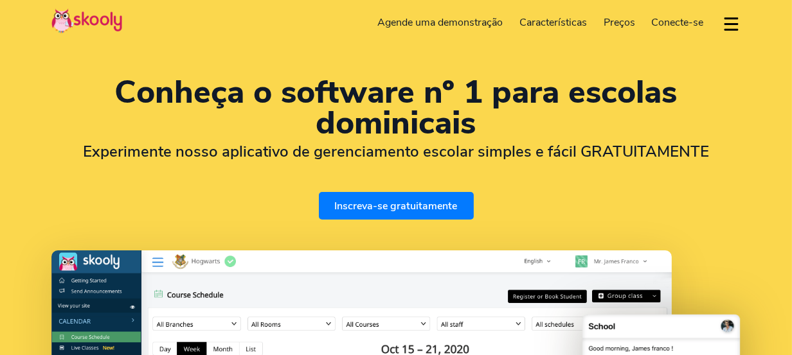
select select "pt"
click at [51, 173] on div "Conheça o software nº 1 para escolas dominicais Experimente nosso aplicativo de…" at bounding box center [395, 148] width 689 height 143
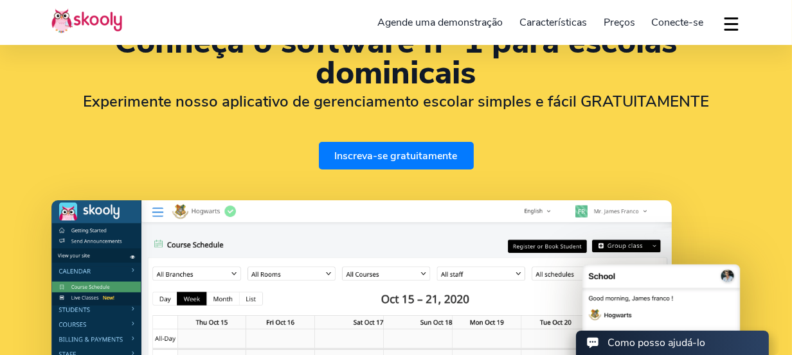
scroll to position [101, 0]
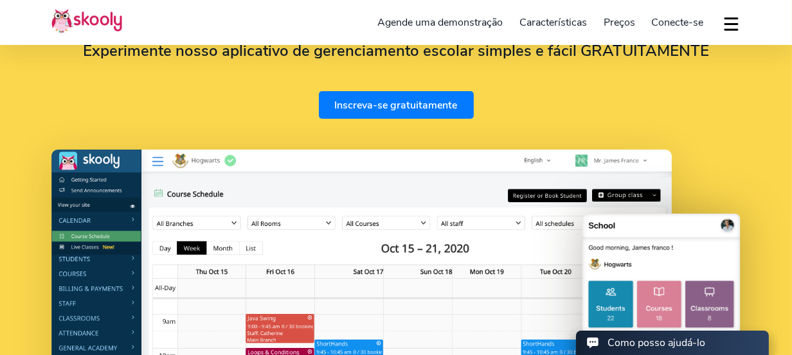
select select "55"
select select "[GEOGRAPHIC_DATA]"
select select "America/Rio_Branco"
click at [779, 175] on div "Conheça o software nº 1 para escolas dominicais Experimente nosso aplicativo de…" at bounding box center [396, 239] width 792 height 681
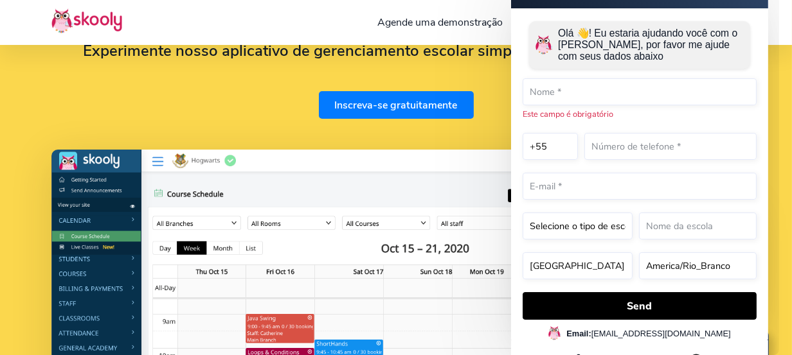
click at [46, 79] on div "Conheça o software nº 1 para escolas dominicais Experimente nosso aplicativo de…" at bounding box center [396, 239] width 792 height 681
click at [3, 137] on div "Conheça o software nº 1 para escolas dominicais Experimente nosso aplicativo de…" at bounding box center [396, 239] width 792 height 681
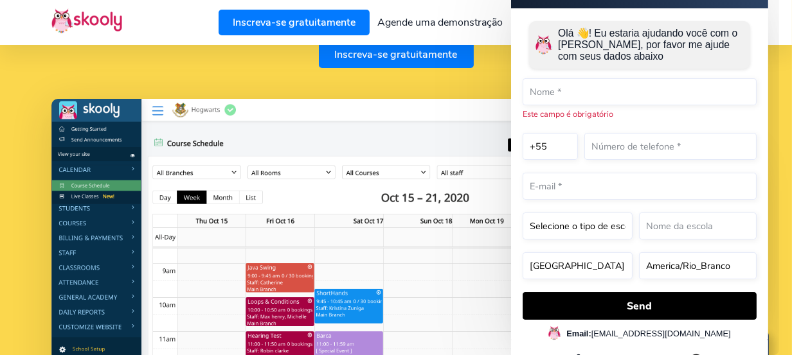
scroll to position [127, 0]
